Goal: Task Accomplishment & Management: Complete application form

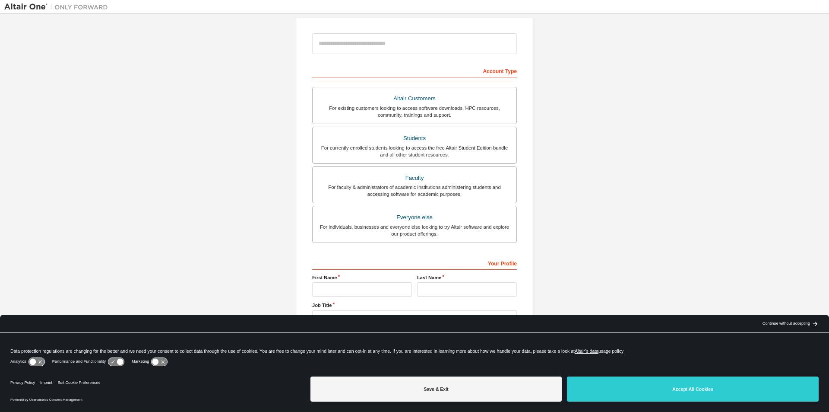
scroll to position [93, 0]
click at [552, 76] on div "Create an Altair One Account For Free Trials, Licenses, Downloads, Learning & D…" at bounding box center [414, 153] width 820 height 457
click at [415, 46] on input "email" at bounding box center [414, 42] width 205 height 21
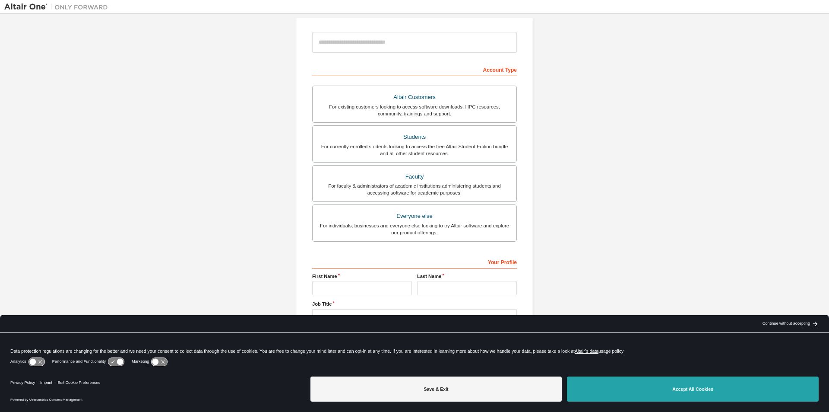
click at [710, 388] on button "Accept All Cookies" at bounding box center [693, 388] width 252 height 25
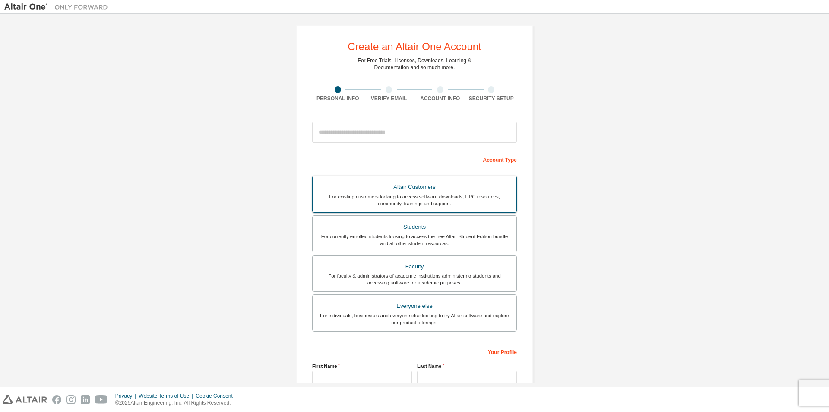
scroll to position [0, 0]
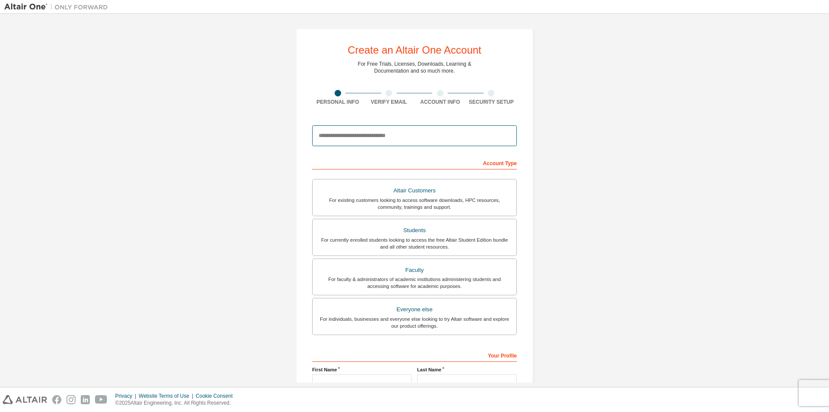
click at [394, 134] on input "email" at bounding box center [414, 135] width 205 height 21
paste input "*"
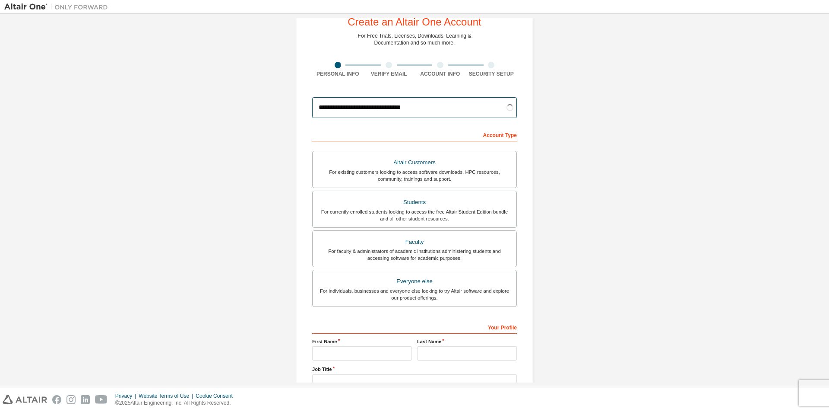
scroll to position [43, 0]
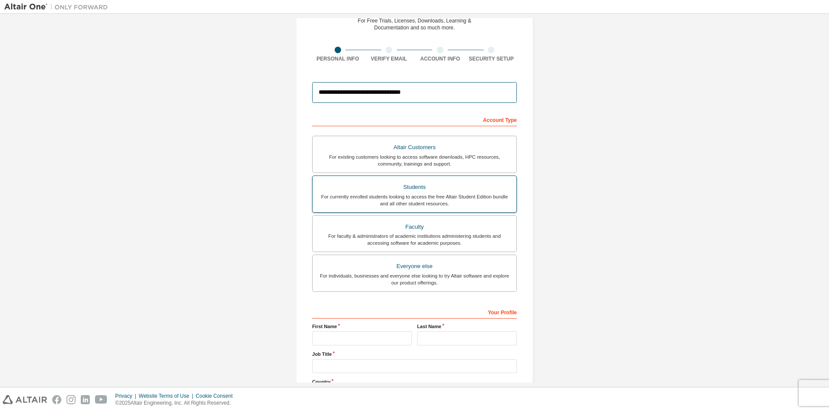
type input "**********"
click at [376, 209] on label "Students For currently enrolled students looking to access the free Altair Stud…" at bounding box center [414, 193] width 205 height 37
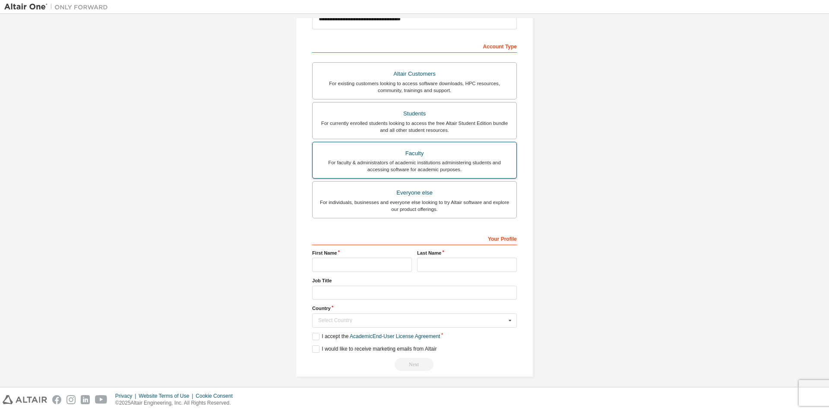
scroll to position [121, 0]
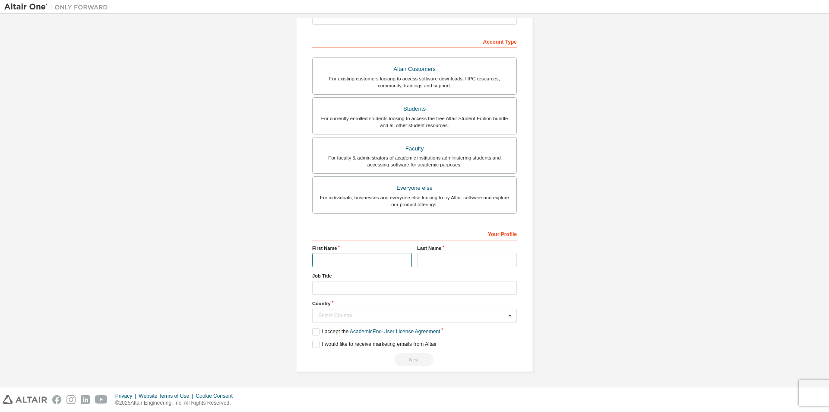
click at [336, 260] on input "text" at bounding box center [362, 260] width 100 height 14
type input "********"
click at [447, 257] on input "text" at bounding box center [467, 260] width 100 height 14
type input "********"
click at [437, 291] on input "text" at bounding box center [414, 288] width 205 height 14
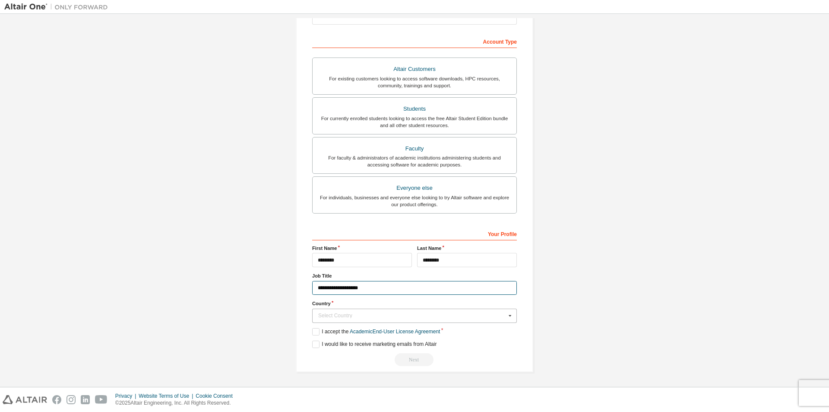
type input "**********"
click at [392, 313] on div "Select Country" at bounding box center [412, 315] width 188 height 5
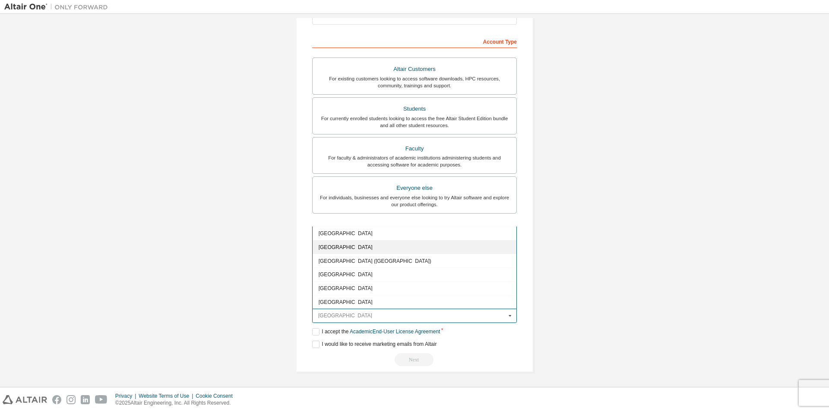
scroll to position [907, 0]
click at [323, 301] on span "France" at bounding box center [415, 302] width 192 height 5
type input "***"
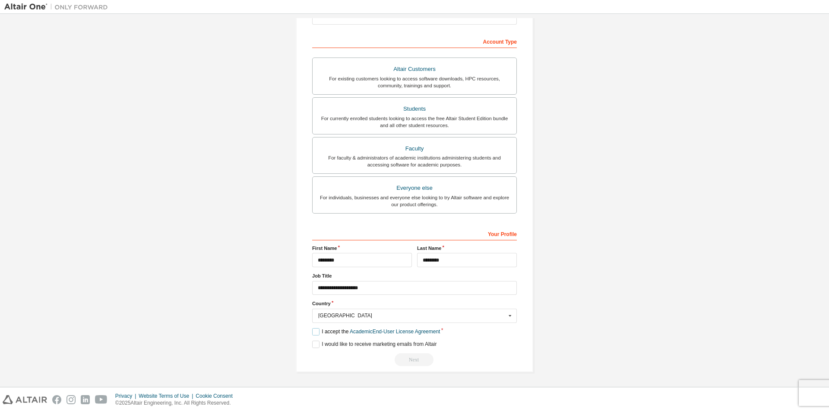
click at [315, 333] on label "I accept the Academic End-User License Agreement" at bounding box center [376, 331] width 128 height 7
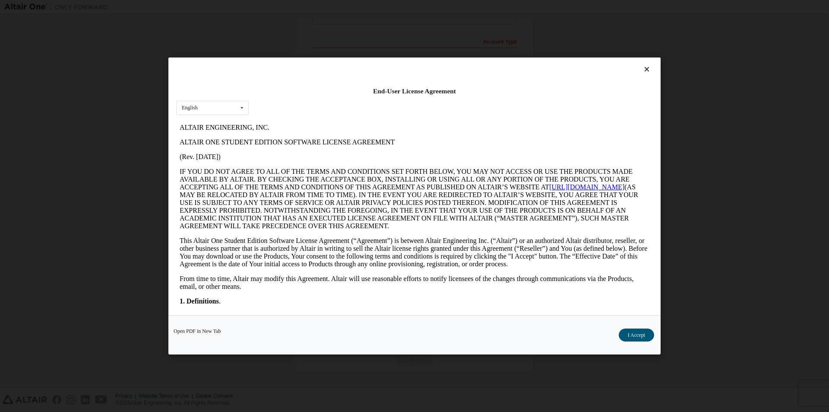
scroll to position [0, 0]
click at [636, 339] on button "I Accept" at bounding box center [636, 334] width 35 height 13
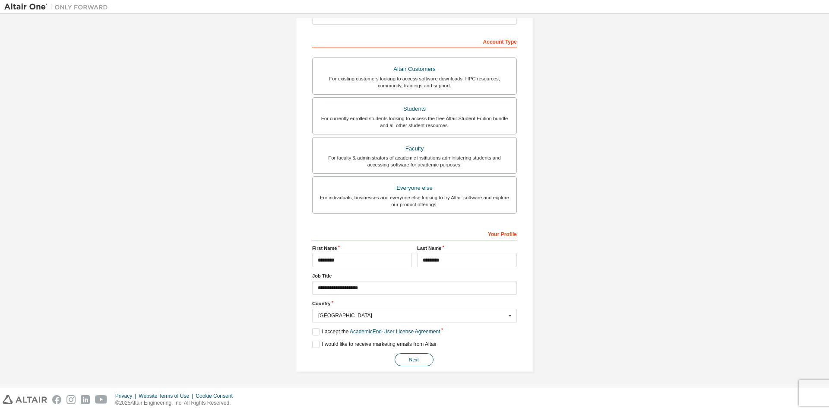
click at [410, 360] on button "Next" at bounding box center [414, 359] width 39 height 13
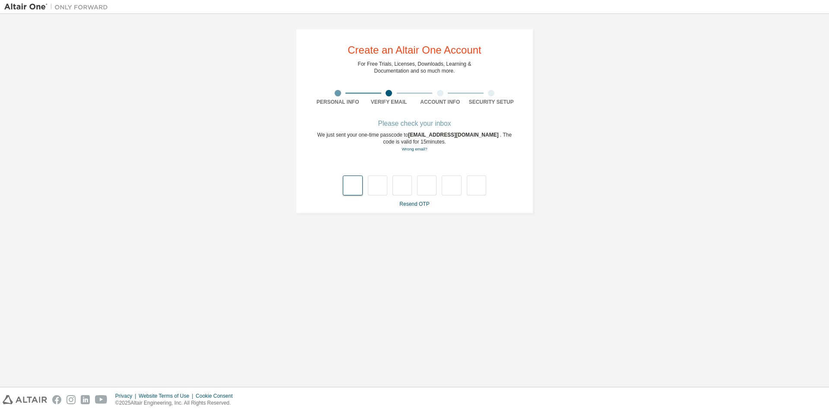
type input "*"
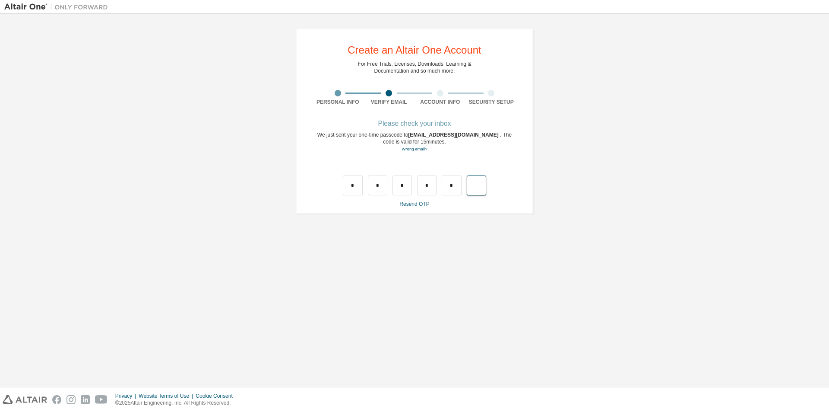
type input "*"
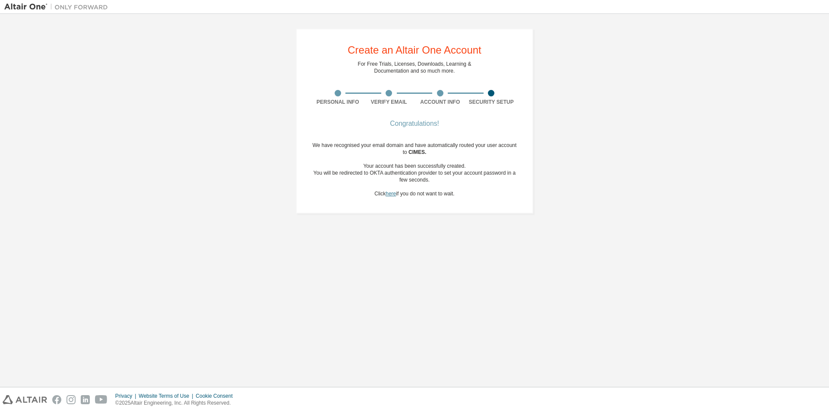
click at [389, 191] on link "here" at bounding box center [391, 193] width 10 height 6
